Goal: Information Seeking & Learning: Learn about a topic

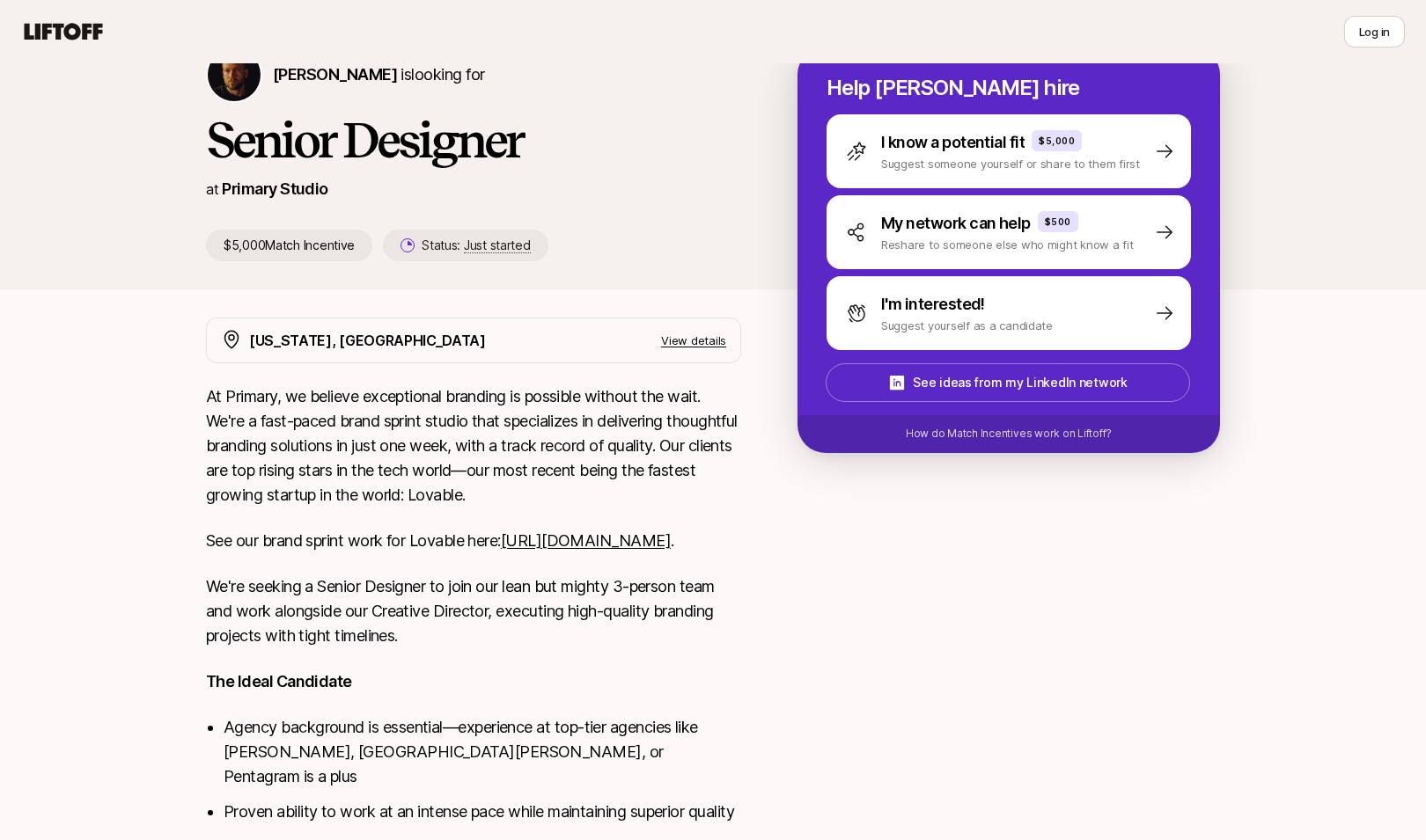
scroll to position [202, 0]
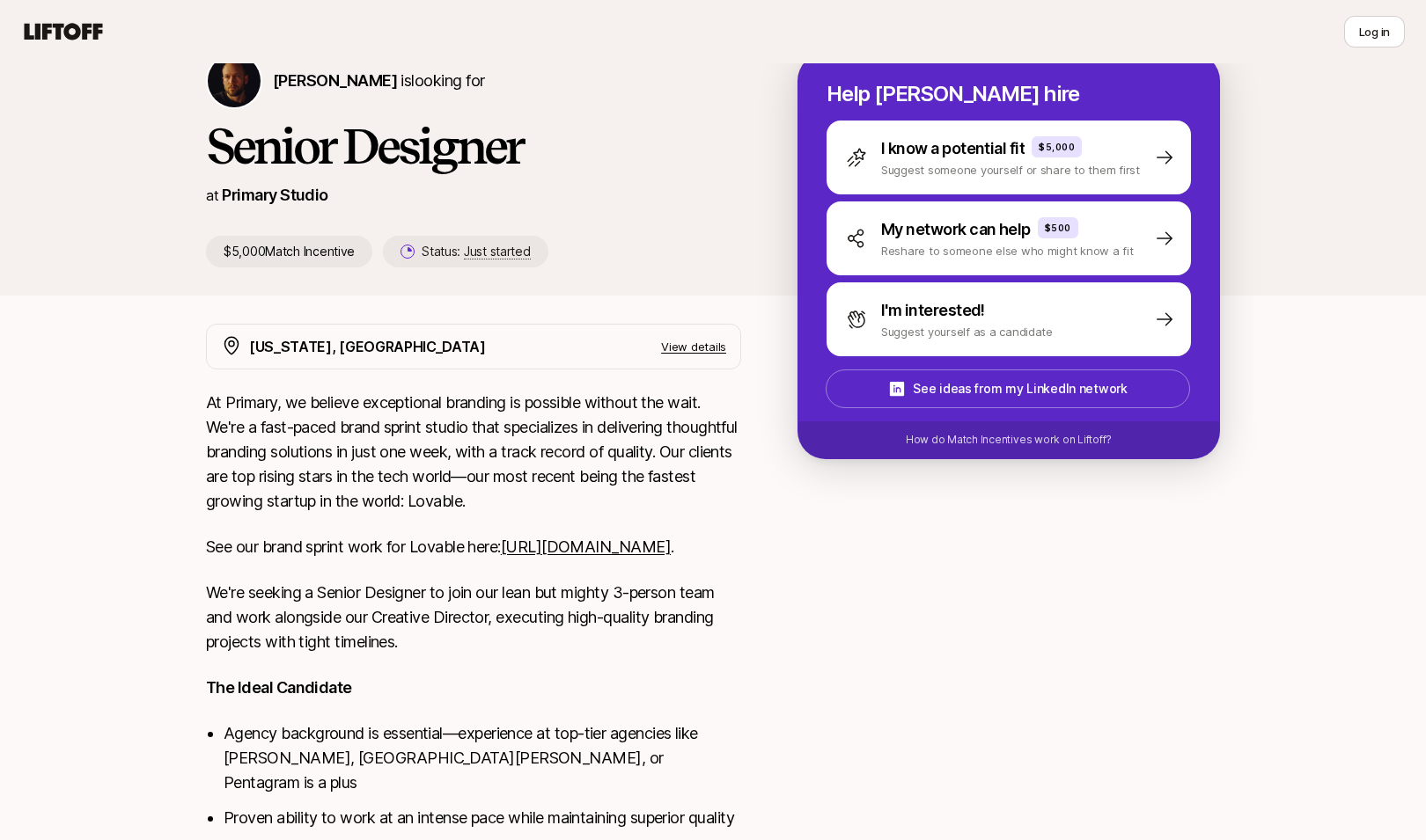
click at [501, 556] on link "[URL][DOMAIN_NAME]" at bounding box center [586, 546] width 170 height 19
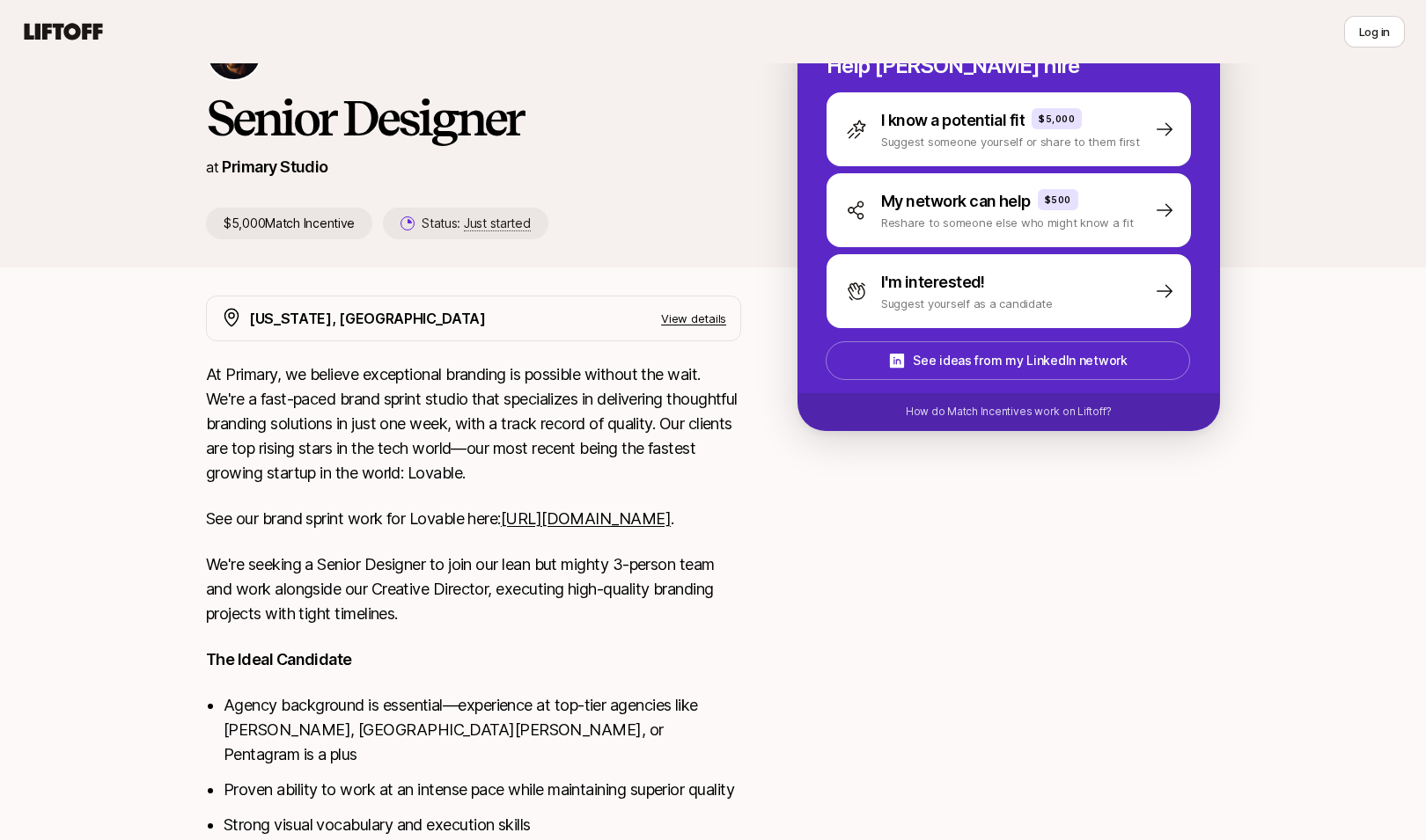
scroll to position [365, 0]
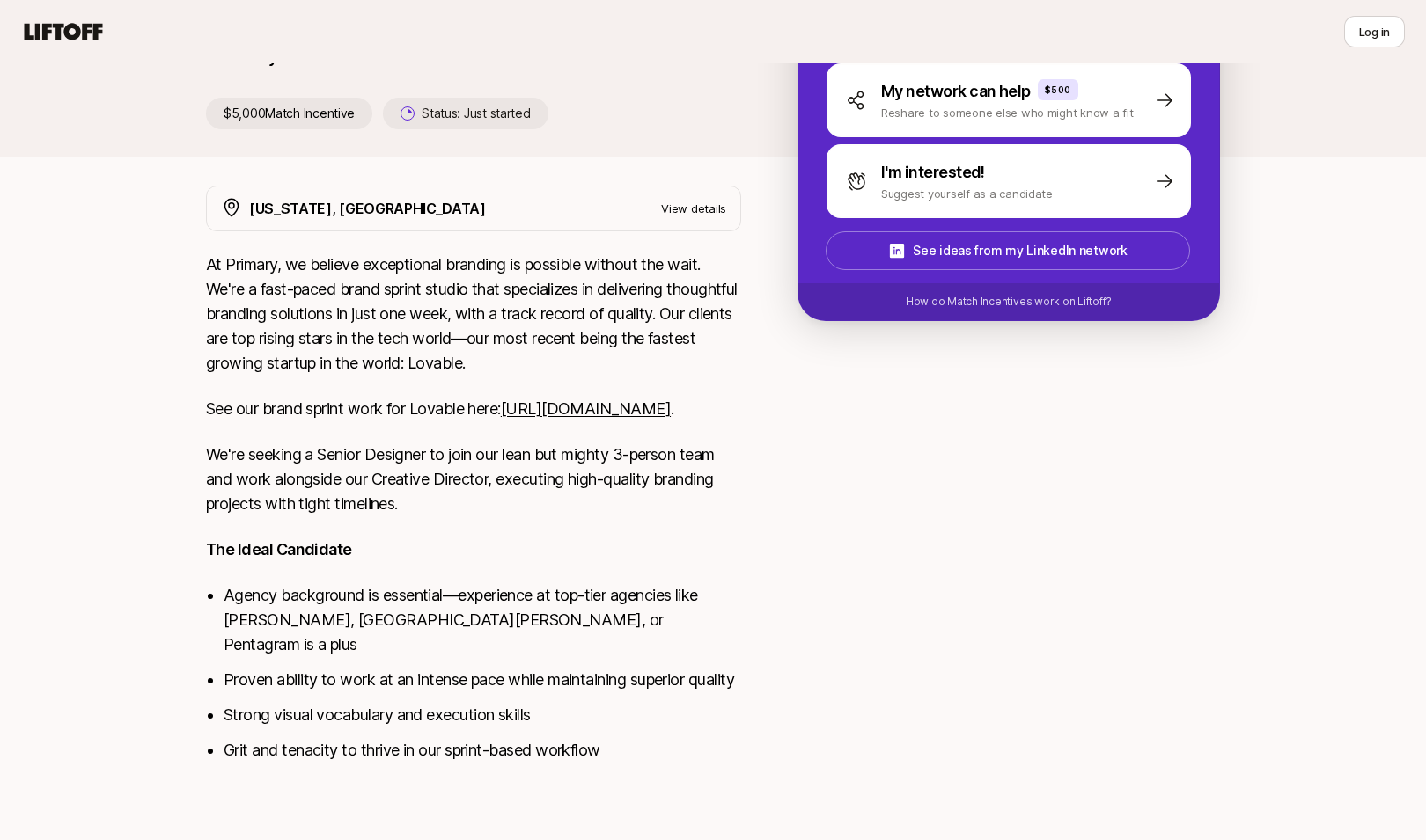
click at [510, 603] on li "Agency background is essential—experience at top-tier agencies like [PERSON_NAM…" at bounding box center [482, 620] width 517 height 74
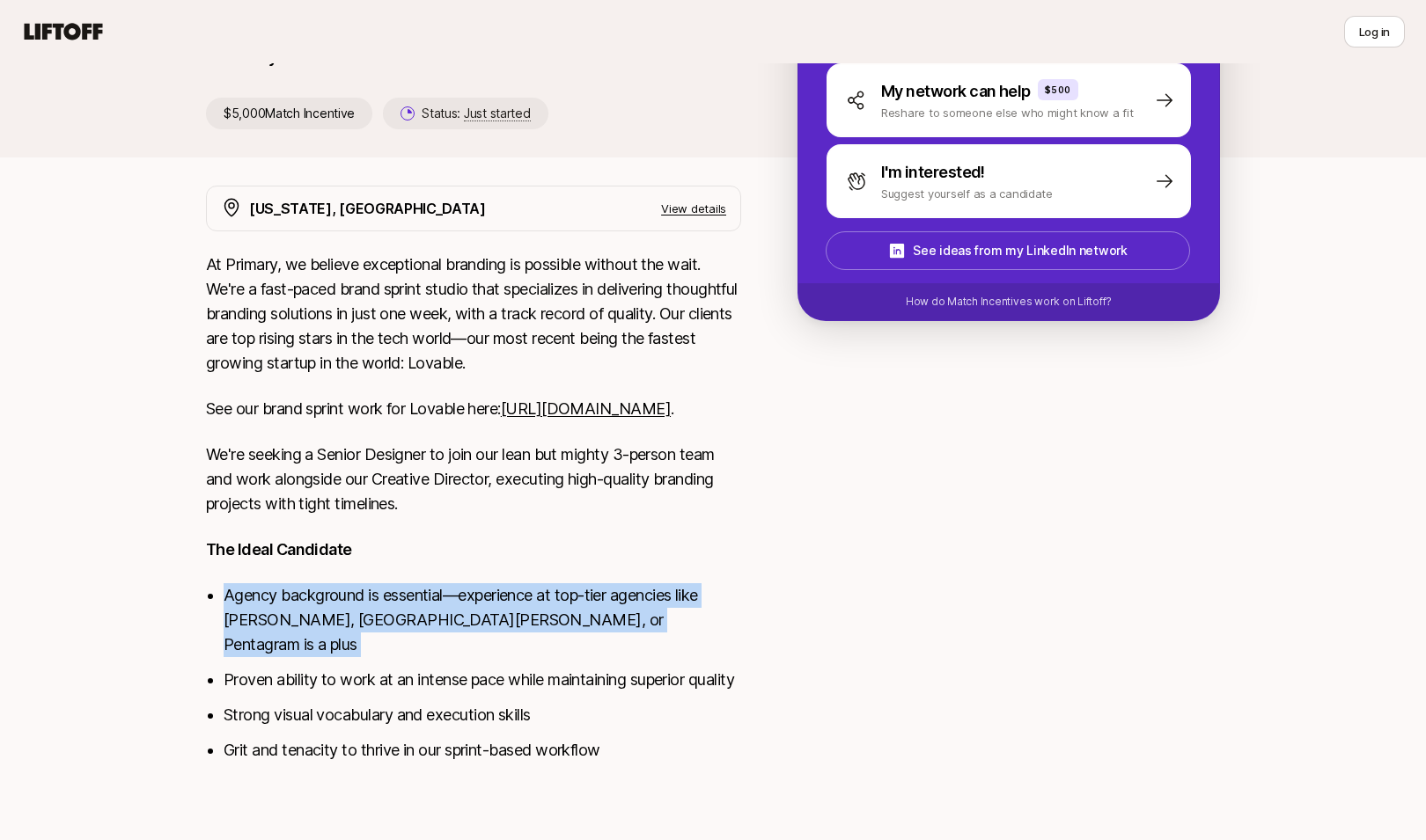
click at [510, 603] on li "Agency background is essential—experience at top-tier agencies like [PERSON_NAM…" at bounding box center [482, 620] width 517 height 74
click at [511, 603] on li "Agency background is essential—experience at top-tier agencies like [PERSON_NAM…" at bounding box center [482, 620] width 517 height 74
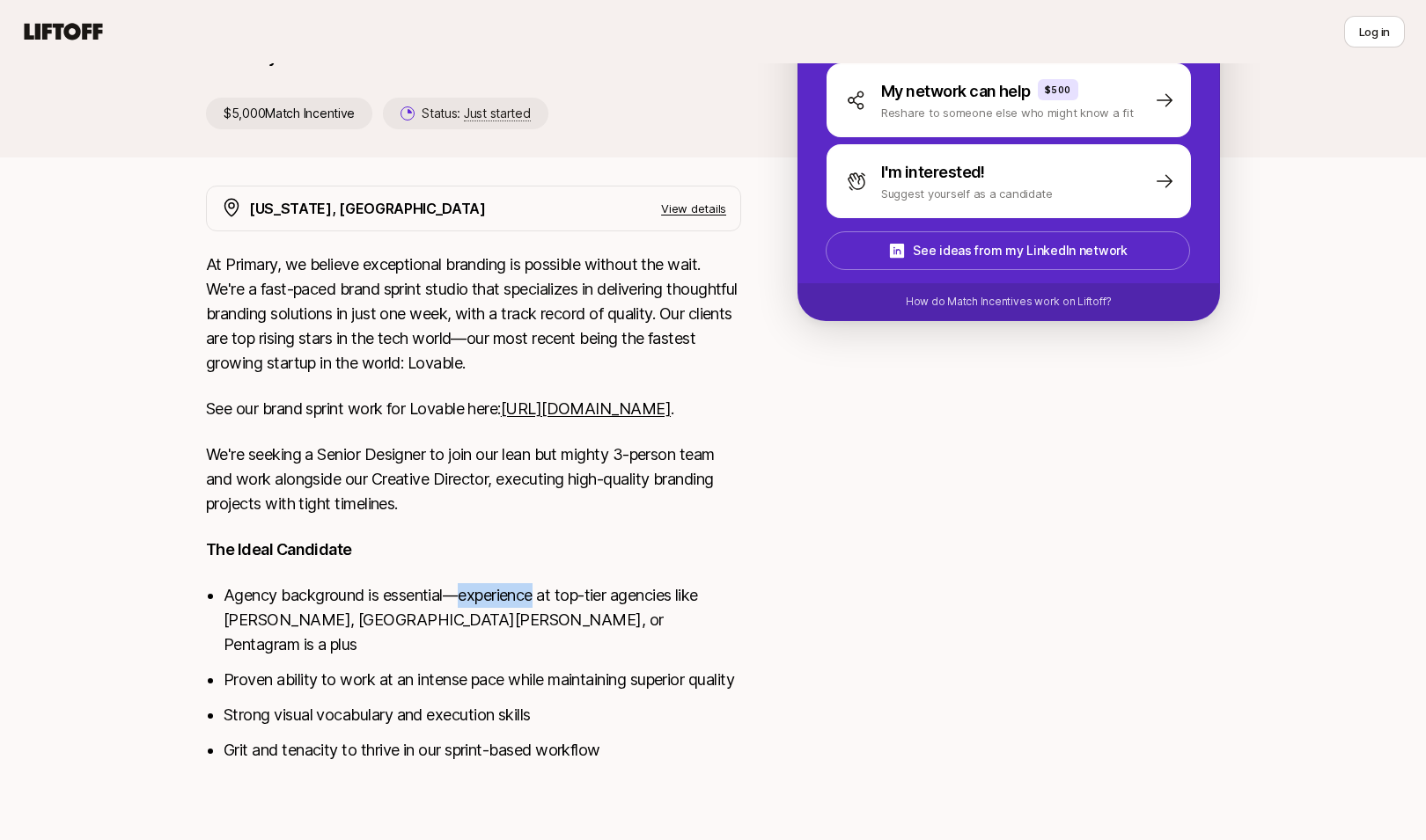
click at [511, 603] on li "Agency background is essential—experience at top-tier agencies like [PERSON_NAM…" at bounding box center [482, 620] width 517 height 74
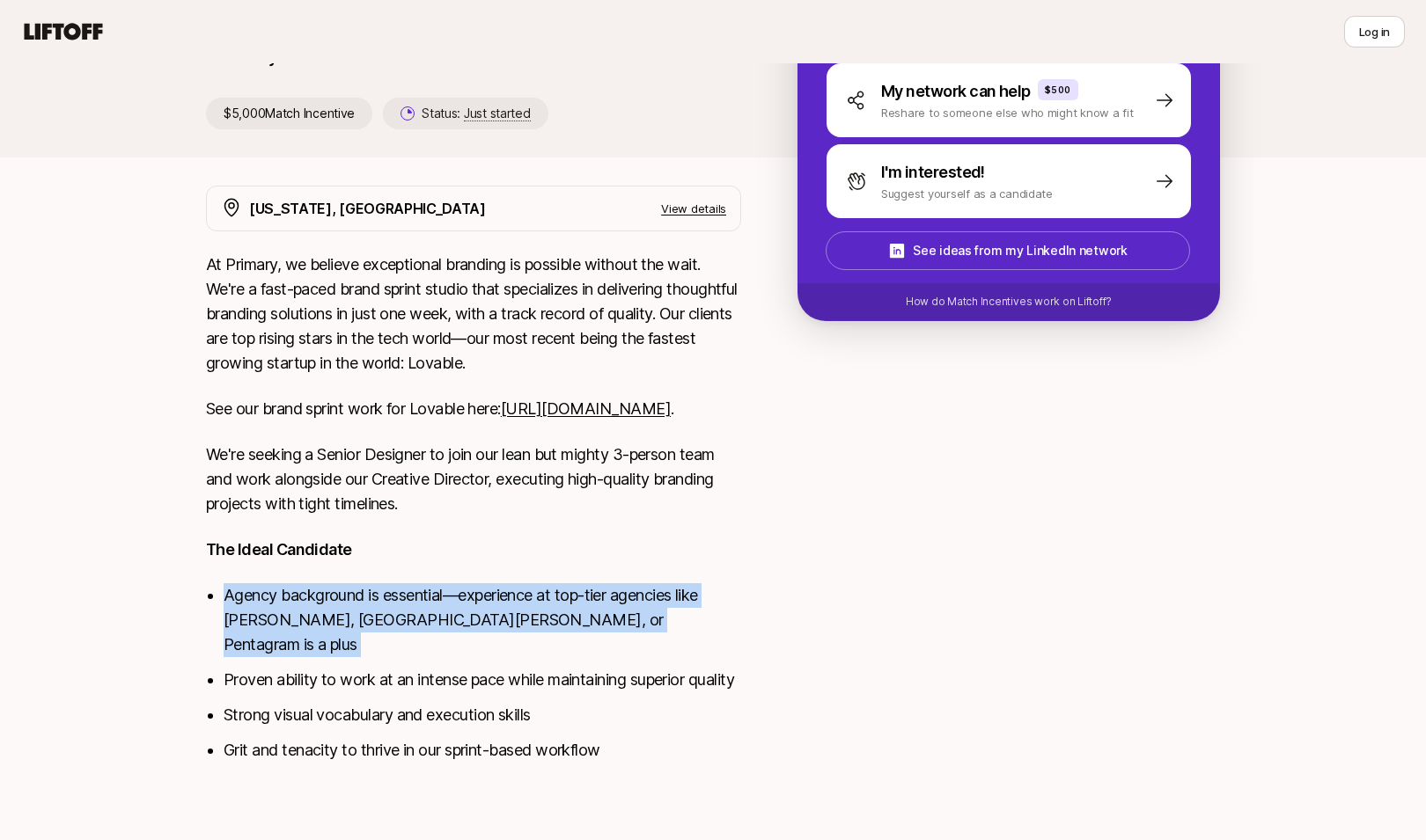
click at [511, 603] on li "Agency background is essential—experience at top-tier agencies like [PERSON_NAM…" at bounding box center [482, 620] width 517 height 74
click at [539, 625] on li "Agency background is essential—experience at top-tier agencies like [PERSON_NAM…" at bounding box center [482, 620] width 517 height 74
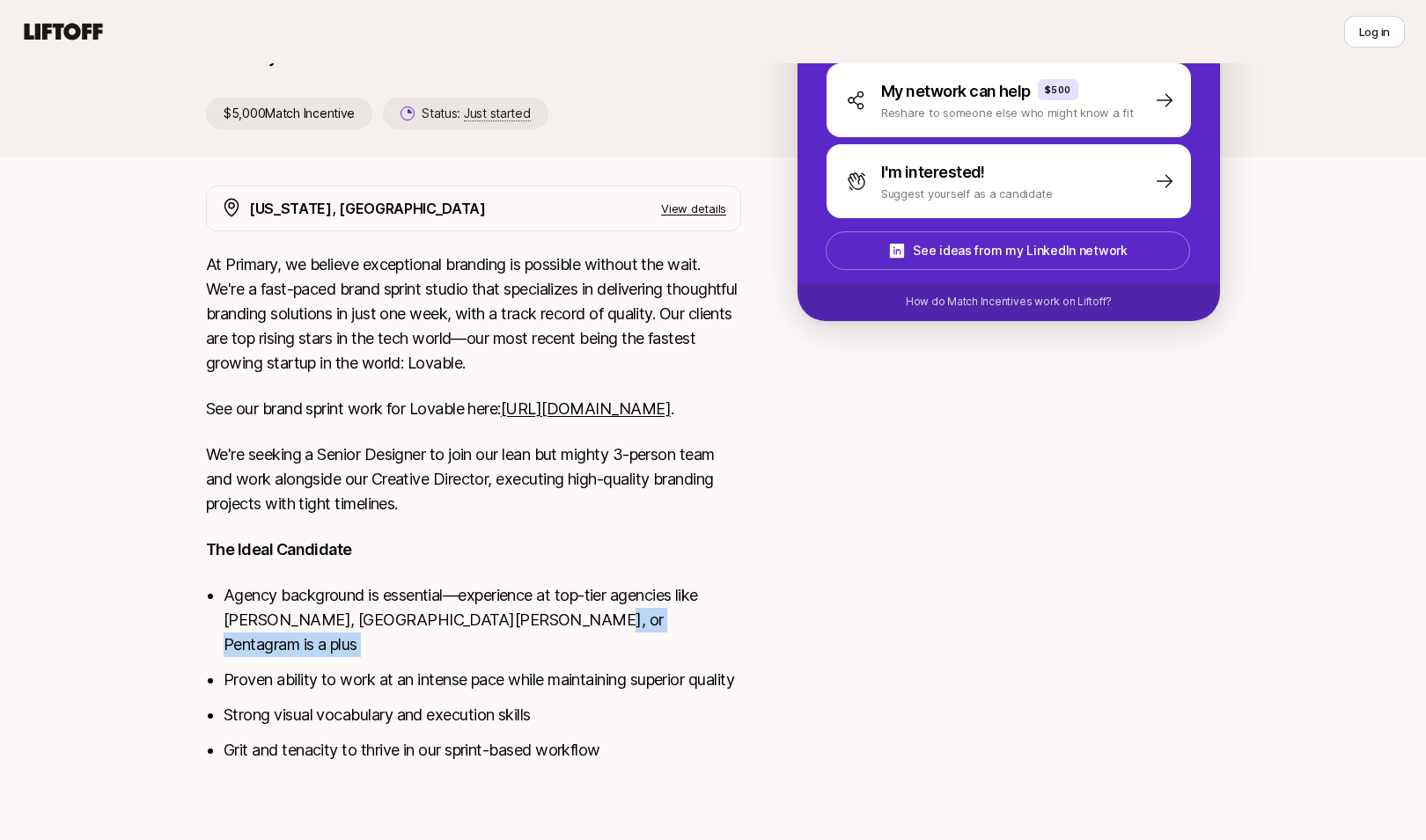
click at [539, 625] on li "Agency background is essential—experience at top-tier agencies like [PERSON_NAM…" at bounding box center [482, 620] width 517 height 74
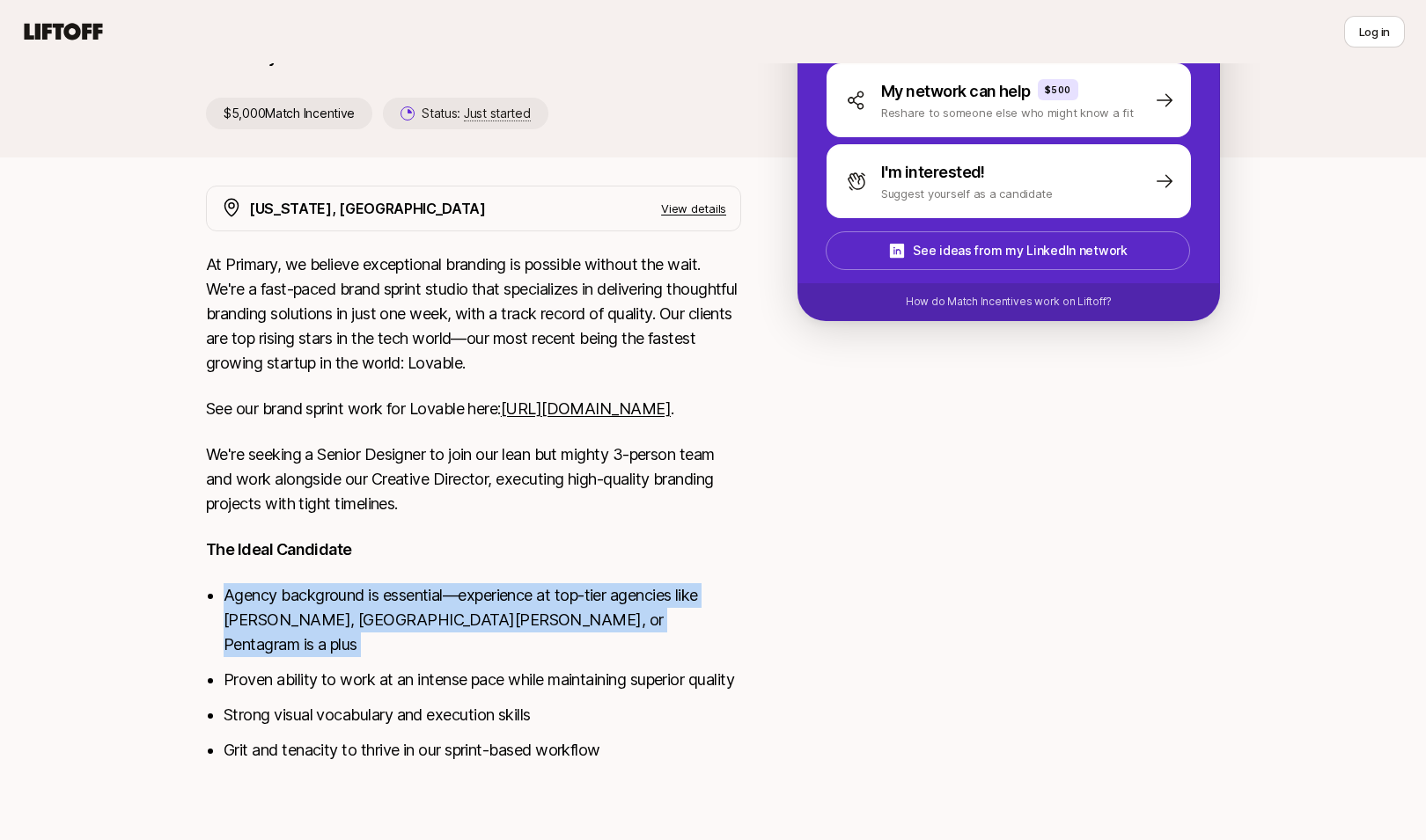
click at [539, 625] on li "Agency background is essential—experience at top-tier agencies like [PERSON_NAM…" at bounding box center [482, 620] width 517 height 74
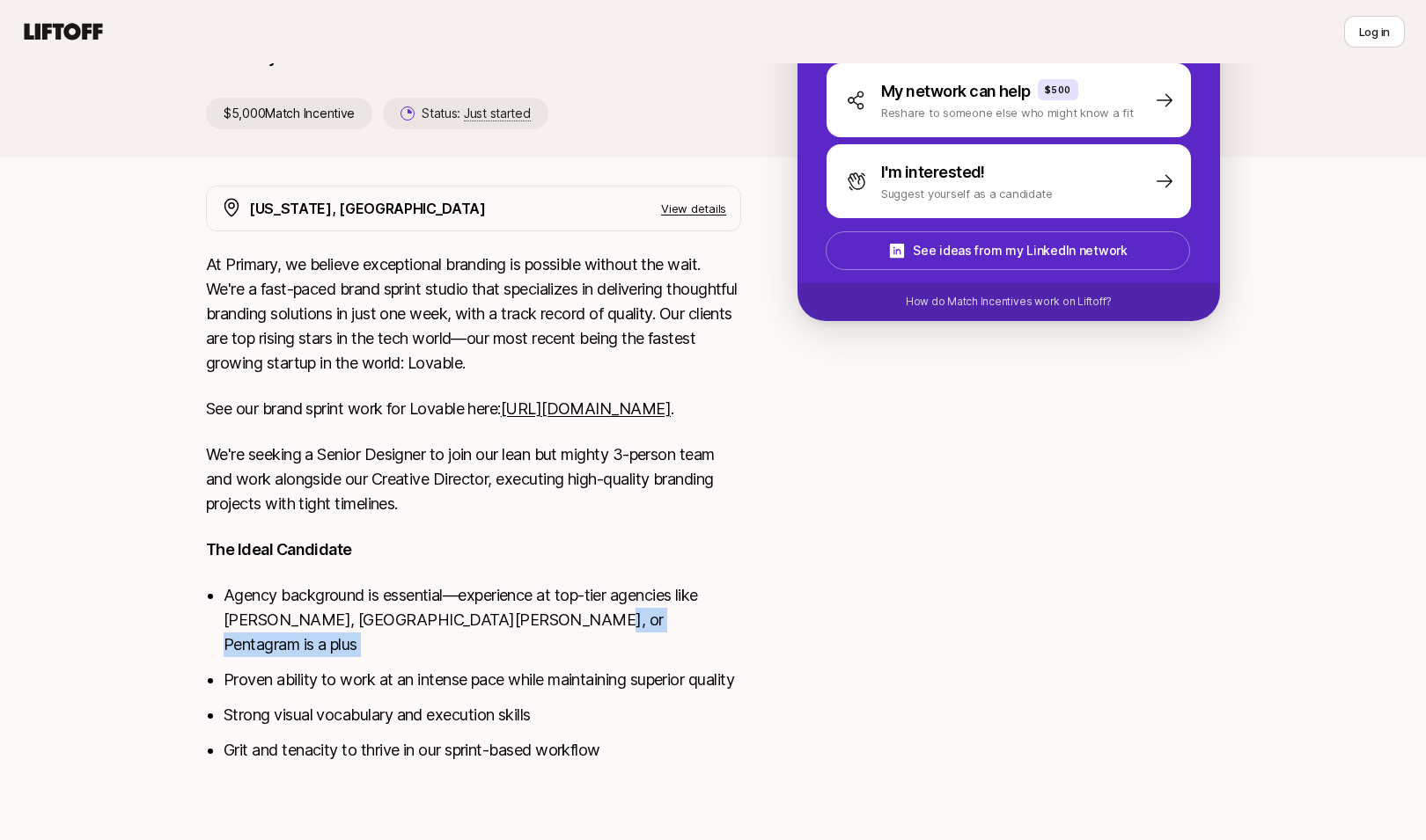
click at [539, 625] on li "Agency background is essential—experience at top-tier agencies like [PERSON_NAM…" at bounding box center [482, 620] width 517 height 74
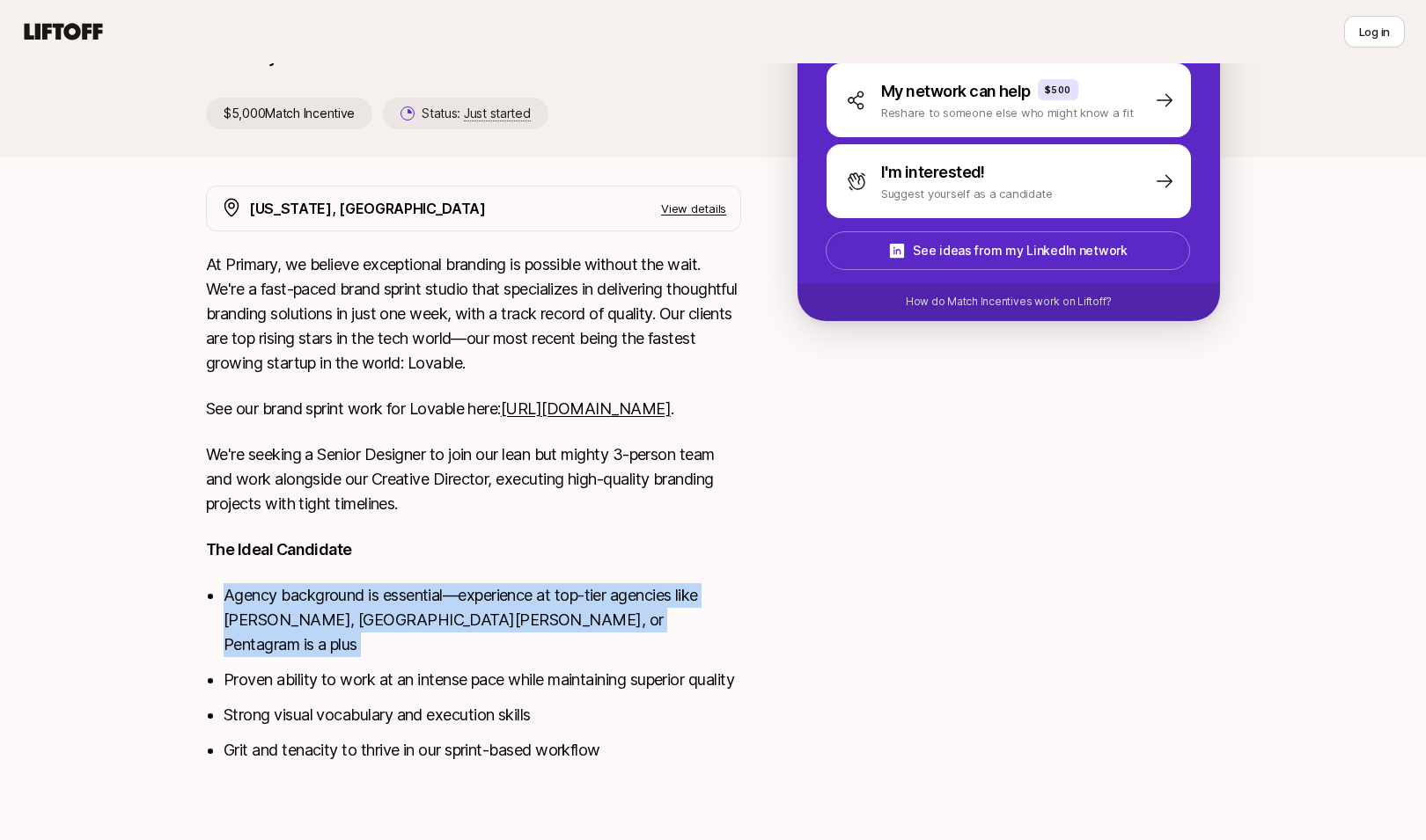
click at [539, 625] on li "Agency background is essential—experience at top-tier agencies like [PERSON_NAM…" at bounding box center [482, 620] width 517 height 74
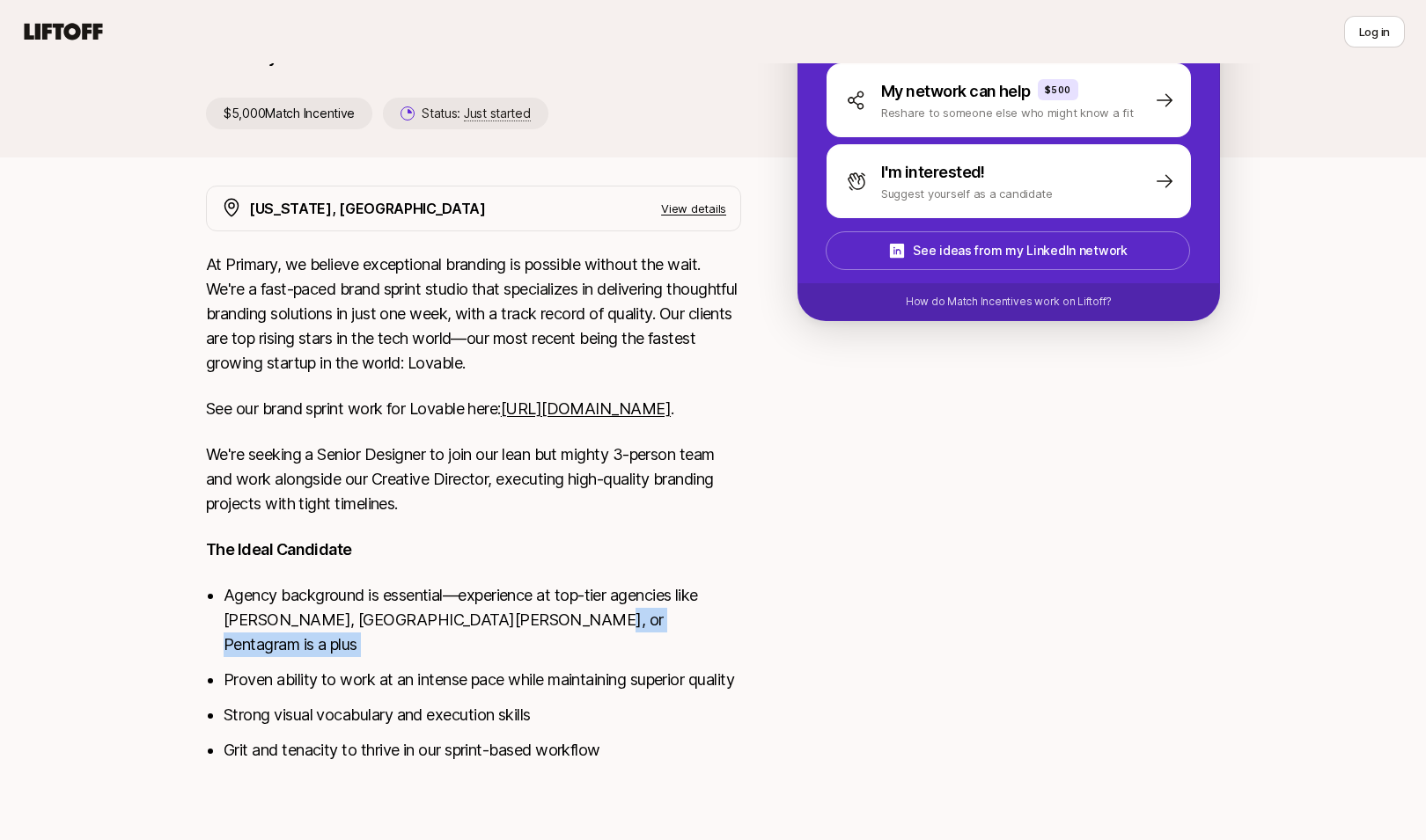
click at [539, 625] on li "Agency background is essential—experience at top-tier agencies like [PERSON_NAM…" at bounding box center [482, 620] width 517 height 74
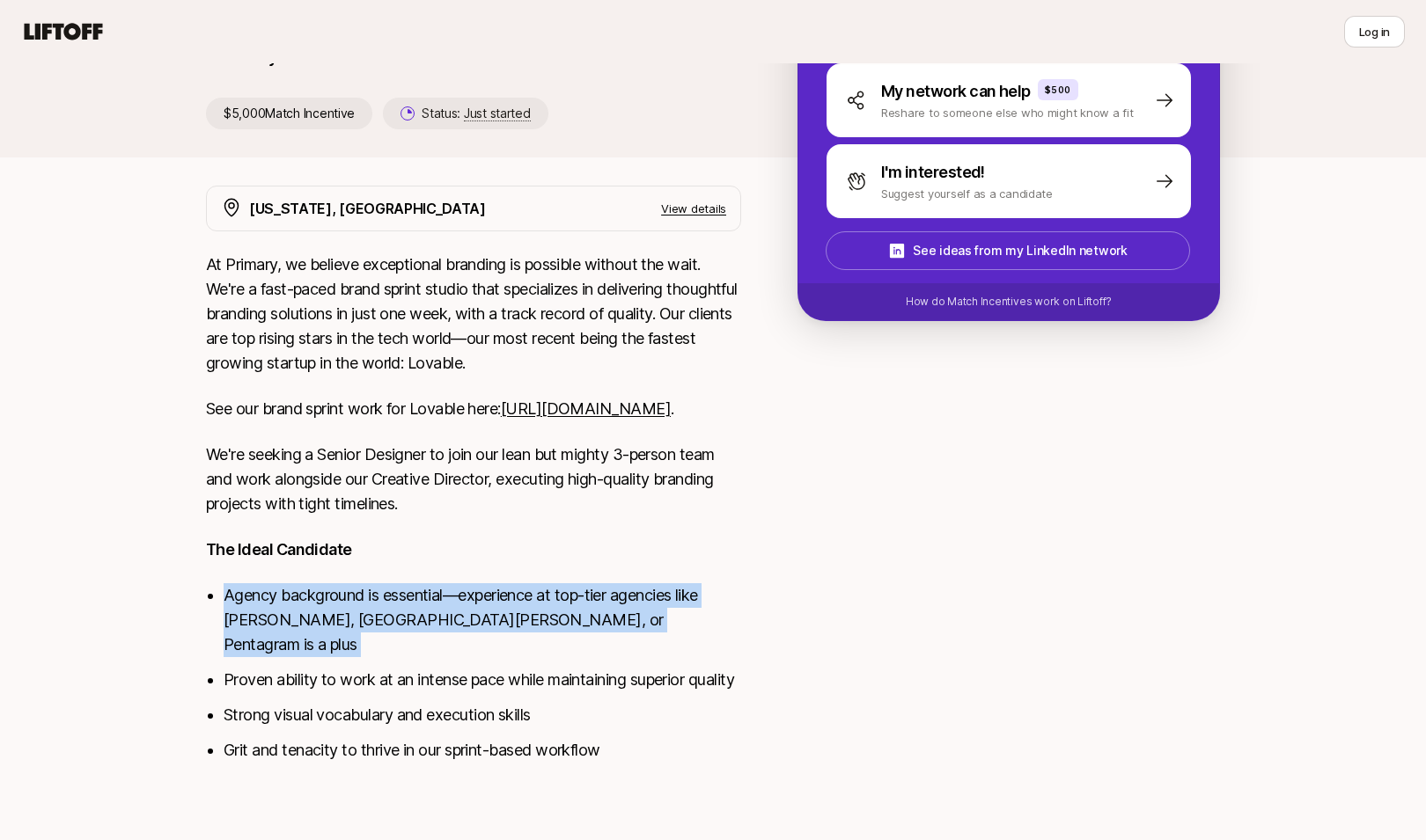
click at [539, 625] on li "Agency background is essential—experience at top-tier agencies like [PERSON_NAM…" at bounding box center [482, 620] width 517 height 74
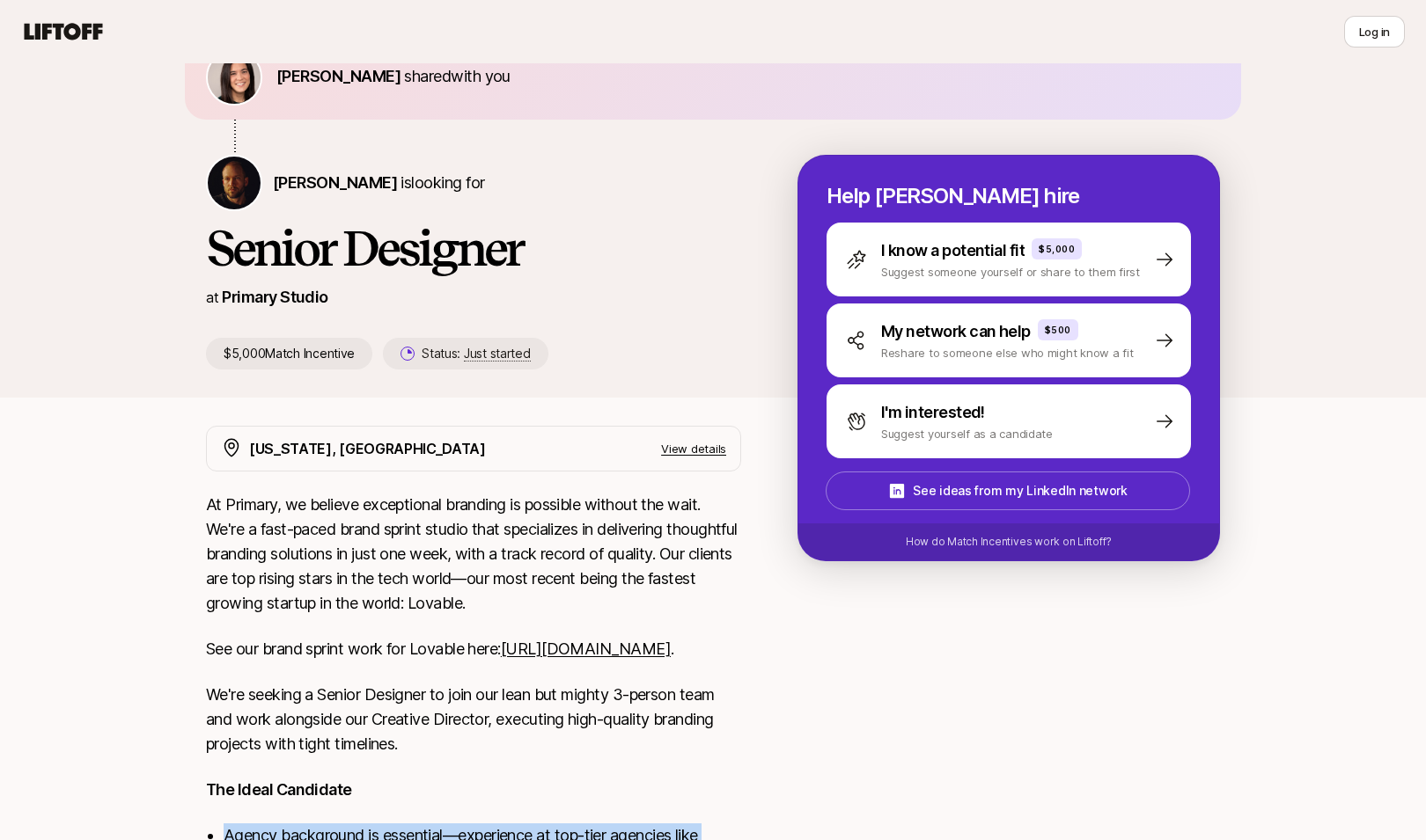
scroll to position [0, 0]
